Goal: Information Seeking & Learning: Find contact information

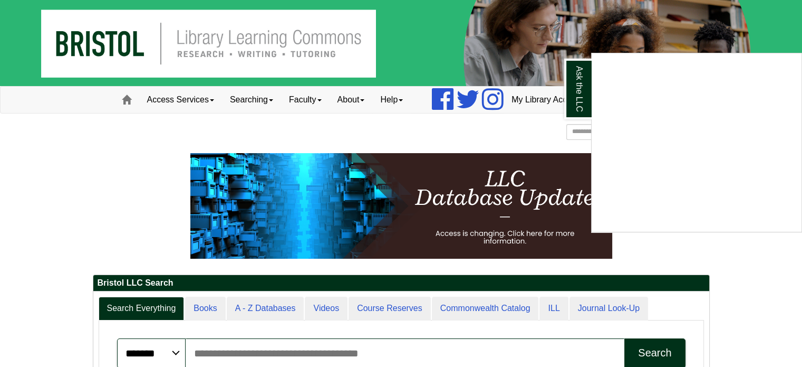
click at [348, 100] on div "Ask the LLC" at bounding box center [401, 183] width 802 height 367
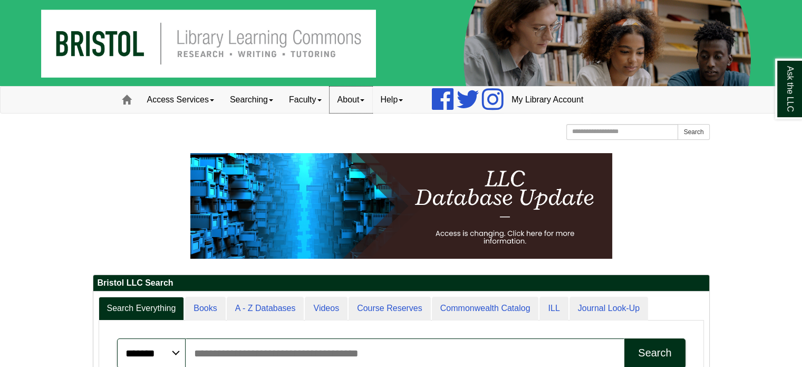
click at [348, 100] on link "About" at bounding box center [351, 99] width 43 height 26
click at [409, 103] on link "Help" at bounding box center [391, 99] width 39 height 26
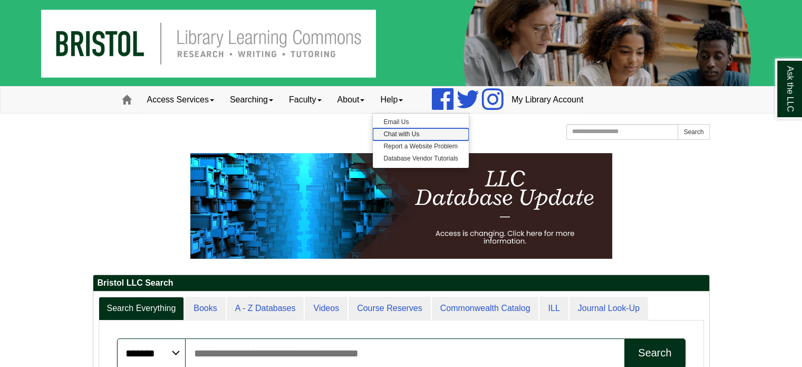
click at [416, 132] on link "Chat with Us" at bounding box center [420, 134] width 95 height 12
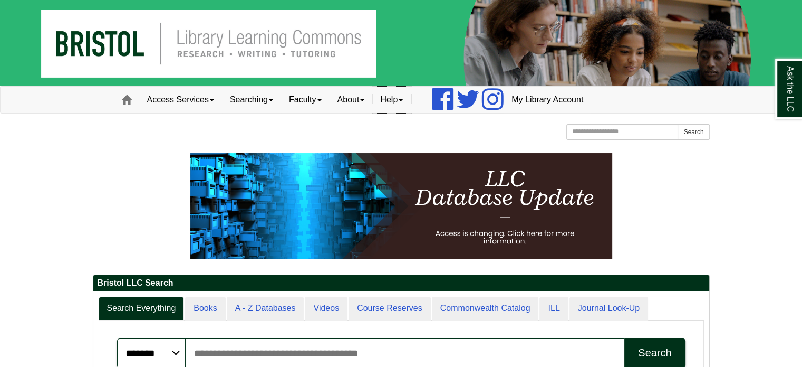
click at [401, 99] on link "Help" at bounding box center [391, 99] width 39 height 26
click at [347, 130] on div "[GEOGRAPHIC_DATA] [GEOGRAPHIC_DATA] Learning Commons Homepage Homepage Home Sea…" at bounding box center [401, 133] width 617 height 18
click at [402, 103] on link "Help" at bounding box center [391, 99] width 39 height 26
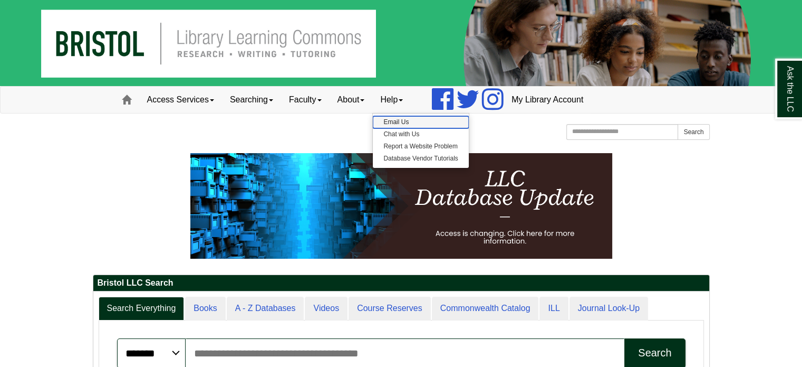
click at [405, 124] on link "Email Us" at bounding box center [420, 122] width 95 height 12
